Goal: Task Accomplishment & Management: Use online tool/utility

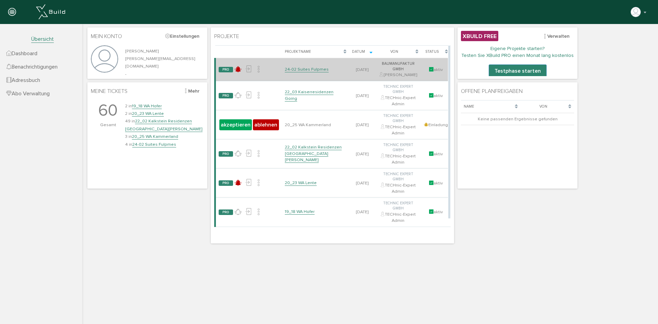
click at [314, 70] on link "24-02 Suites Fulpmes" at bounding box center [307, 70] width 44 height 6
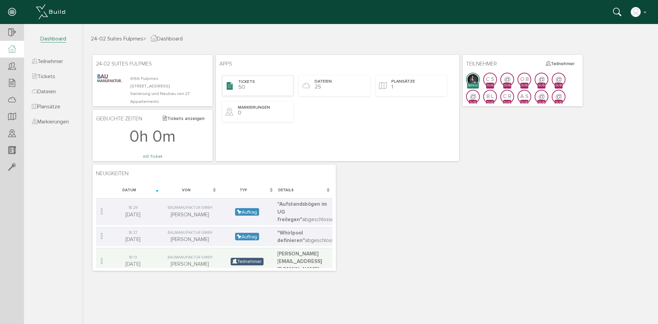
click at [247, 83] on span "Tickets" at bounding box center [246, 82] width 17 height 6
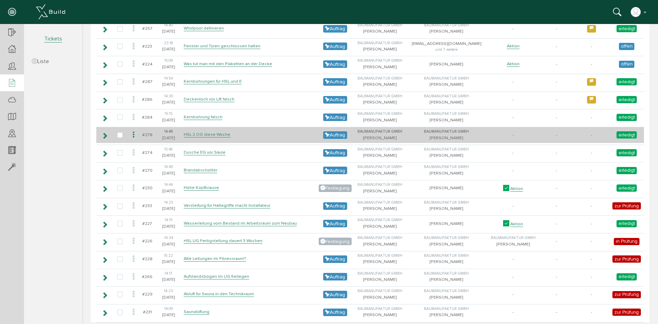
scroll to position [728, 0]
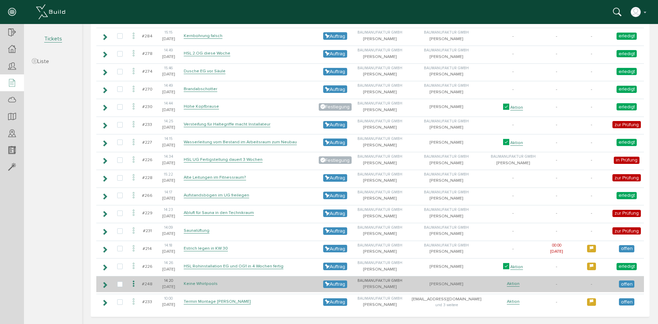
click at [209, 284] on link "Keine Whirlpools" at bounding box center [201, 284] width 34 height 6
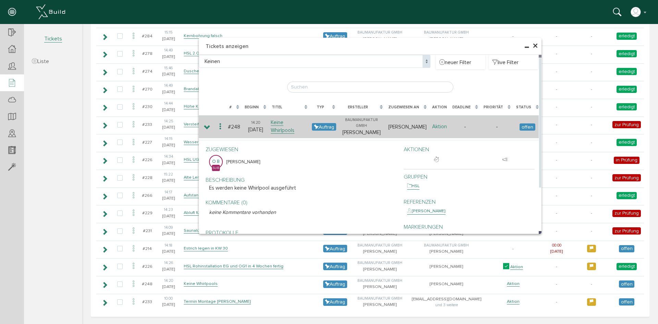
click at [441, 123] on link "Aktion" at bounding box center [439, 126] width 15 height 7
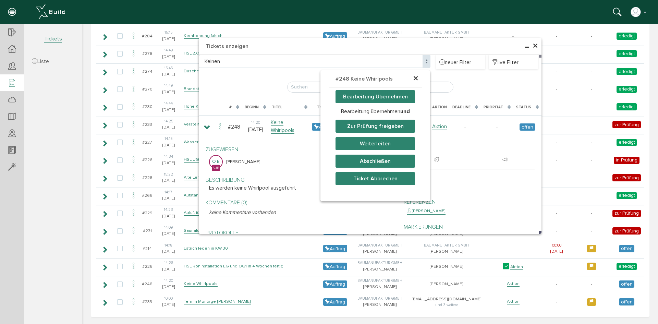
click at [380, 160] on button "Abschließen" at bounding box center [376, 161] width 80 height 13
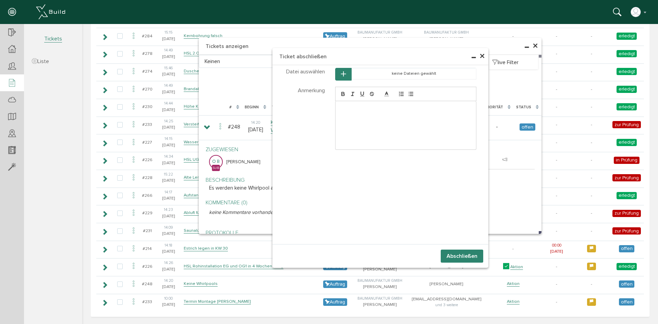
click at [451, 256] on button "Abschließen" at bounding box center [462, 256] width 43 height 13
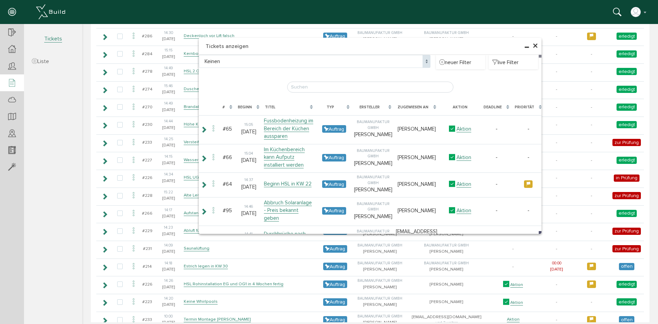
click at [533, 47] on span "×" at bounding box center [535, 45] width 5 height 13
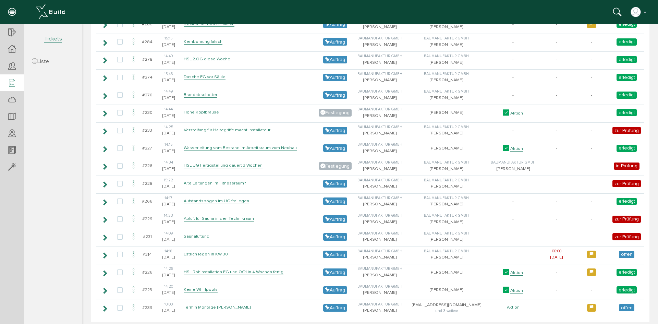
scroll to position [746, 0]
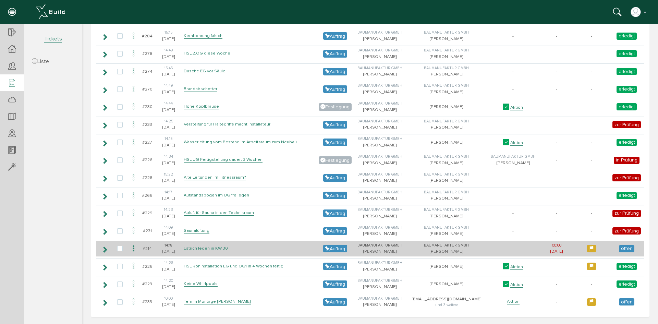
click at [205, 250] on link "Estrich legen in KW 30" at bounding box center [206, 249] width 44 height 6
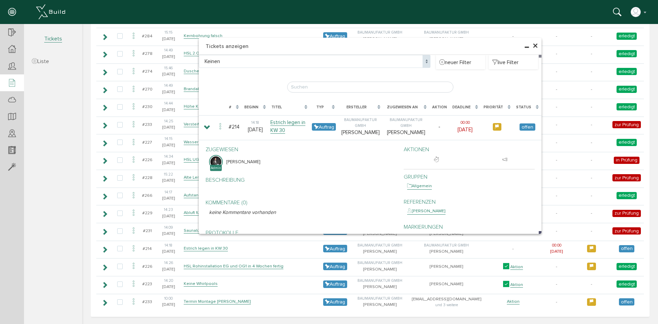
click at [533, 44] on span "×" at bounding box center [535, 45] width 5 height 13
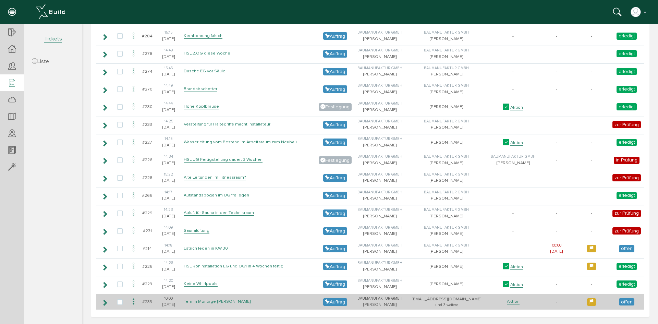
click at [241, 299] on link "Termin Montage [PERSON_NAME]" at bounding box center [217, 302] width 67 height 6
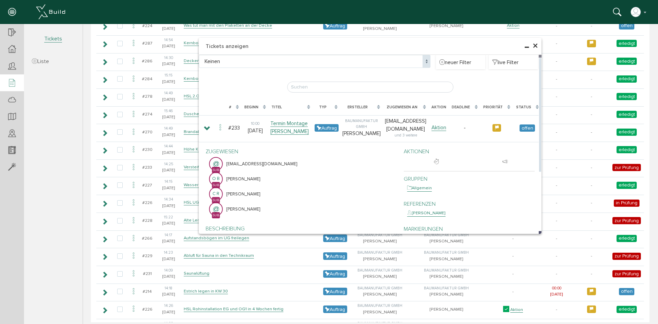
scroll to position [678, 0]
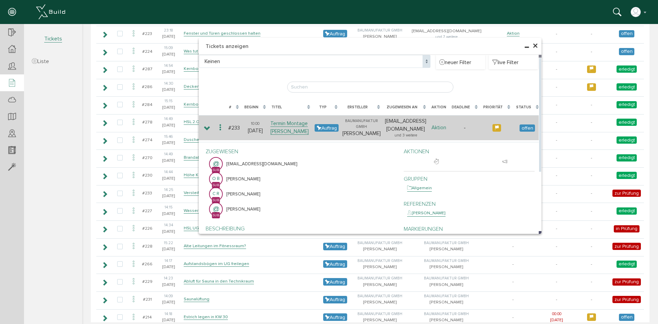
click at [443, 126] on link "Aktion" at bounding box center [439, 127] width 15 height 7
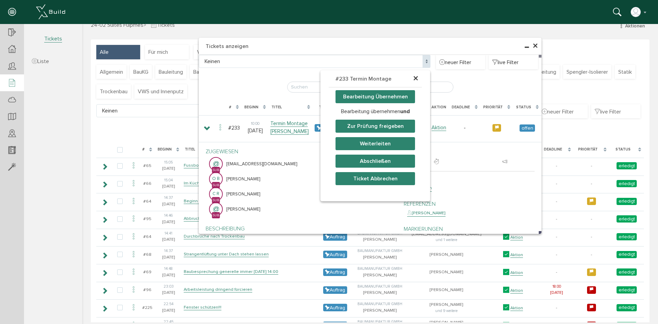
click at [533, 45] on div "× #233 Termin Montage [PERSON_NAME]… Bearbeitung Übernehmen Bearbeitung überneh…" at bounding box center [370, 173] width 576 height 271
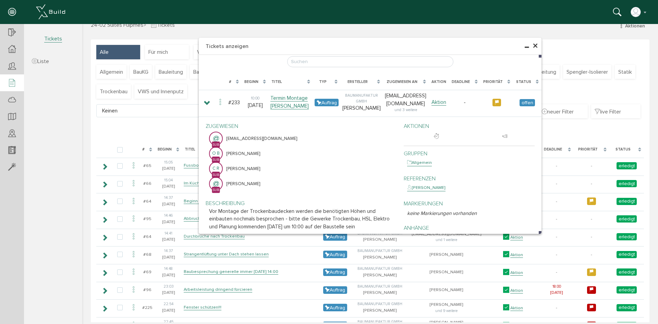
click at [533, 44] on span "×" at bounding box center [535, 45] width 5 height 13
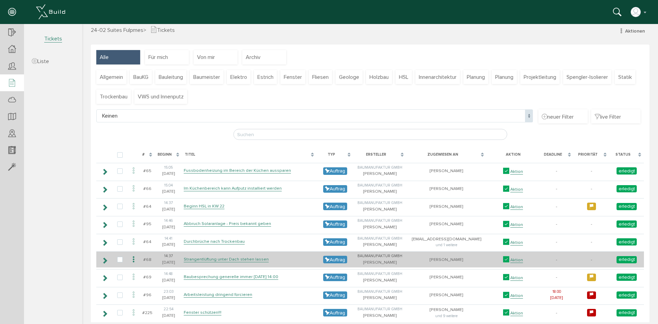
scroll to position [0, 0]
